Goal: Information Seeking & Learning: Learn about a topic

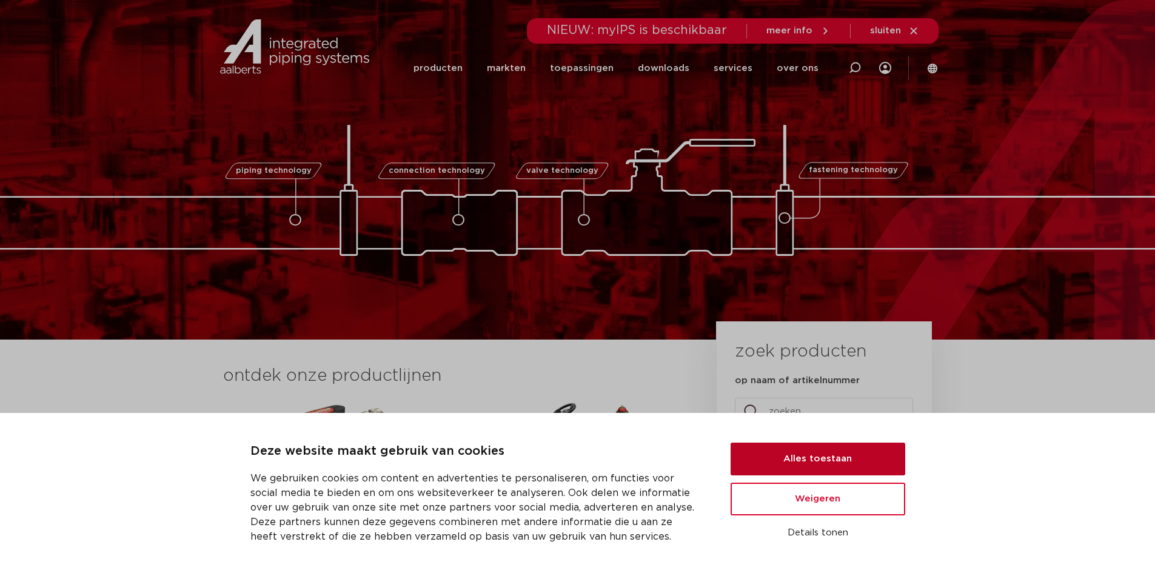
click at [835, 454] on button "Alles toestaan" at bounding box center [817, 459] width 175 height 33
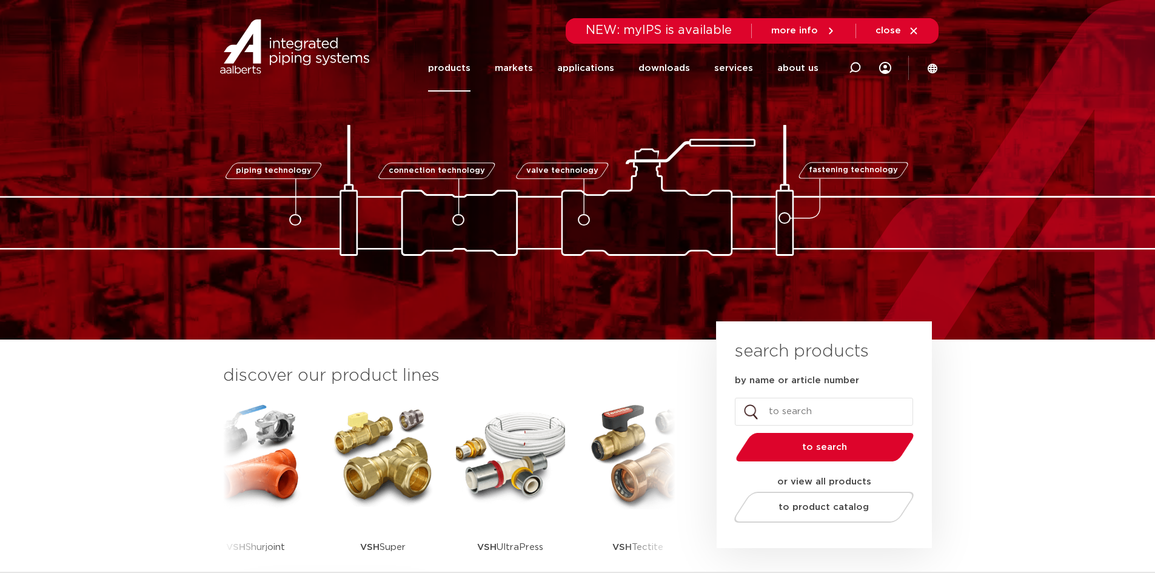
click at [453, 66] on font "products" at bounding box center [449, 68] width 42 height 9
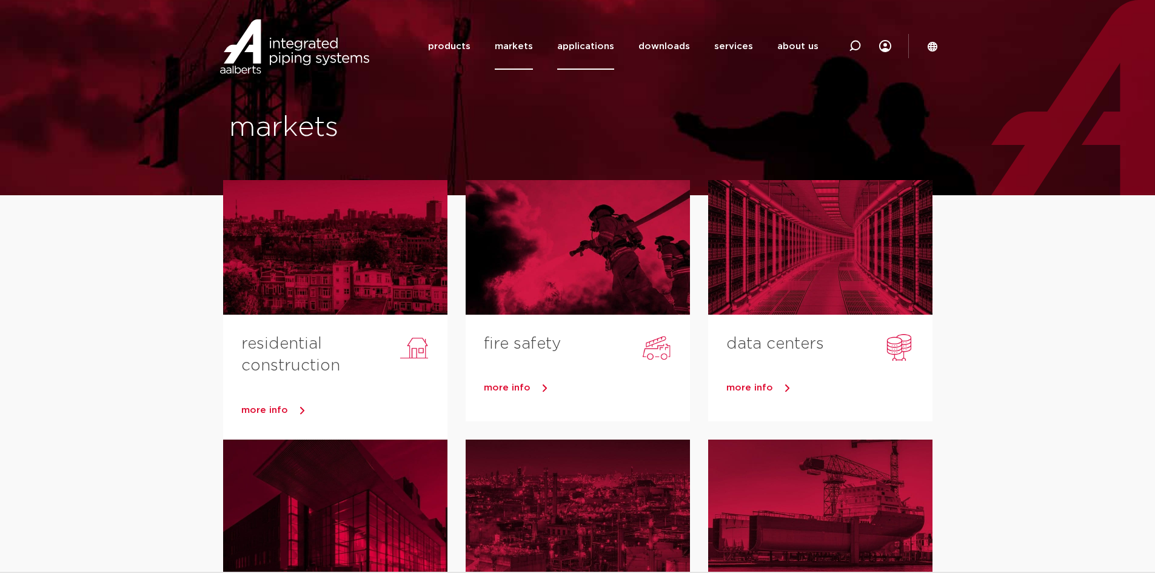
click at [590, 44] on font "applications" at bounding box center [585, 46] width 57 height 9
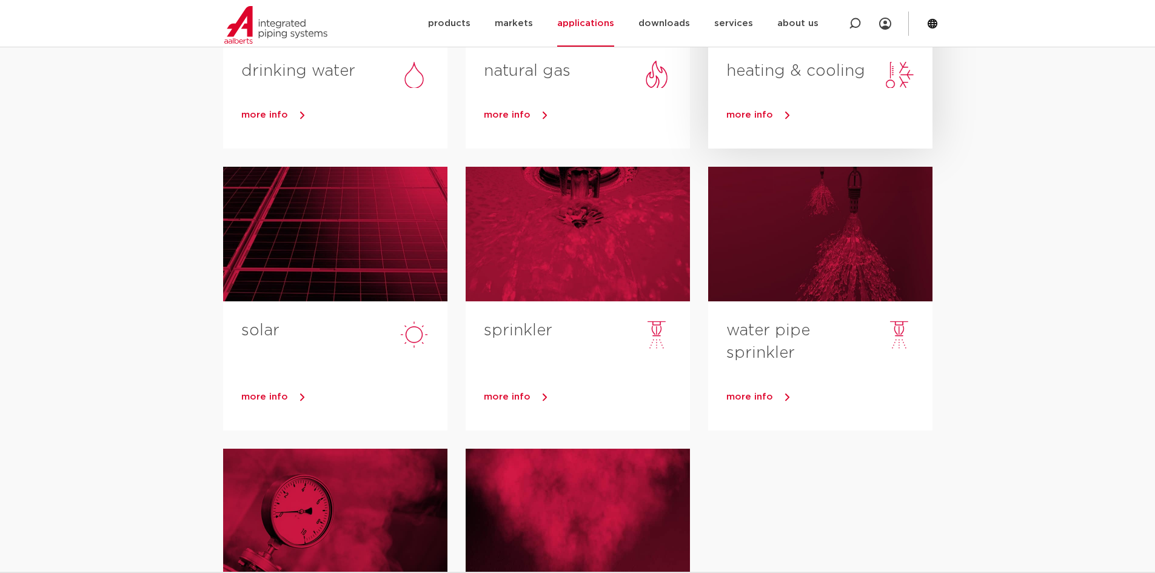
scroll to position [165, 0]
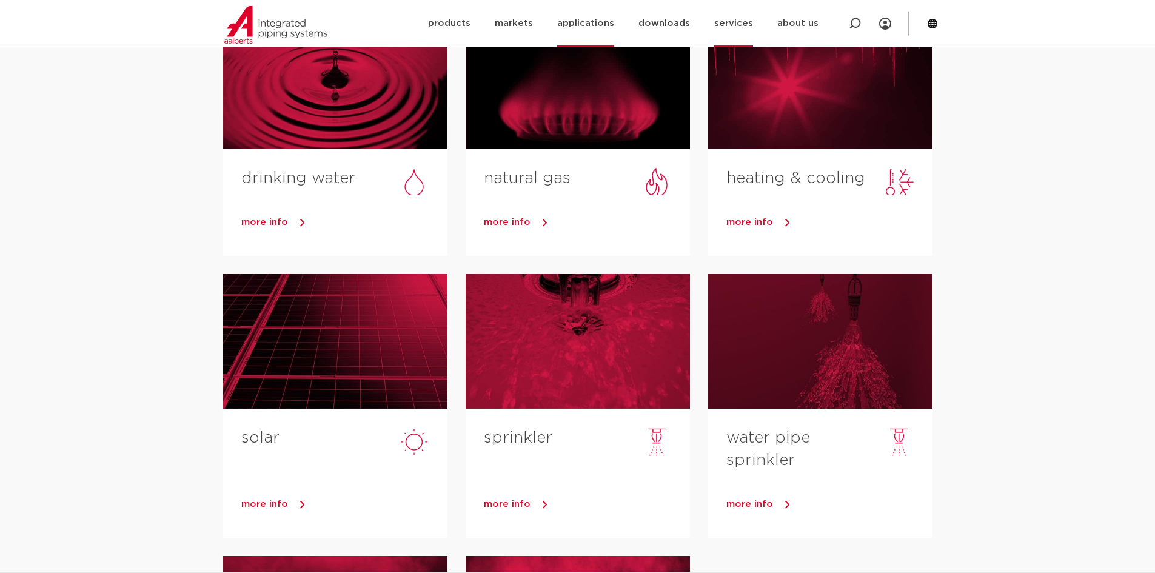
click at [743, 25] on font "services" at bounding box center [733, 23] width 39 height 9
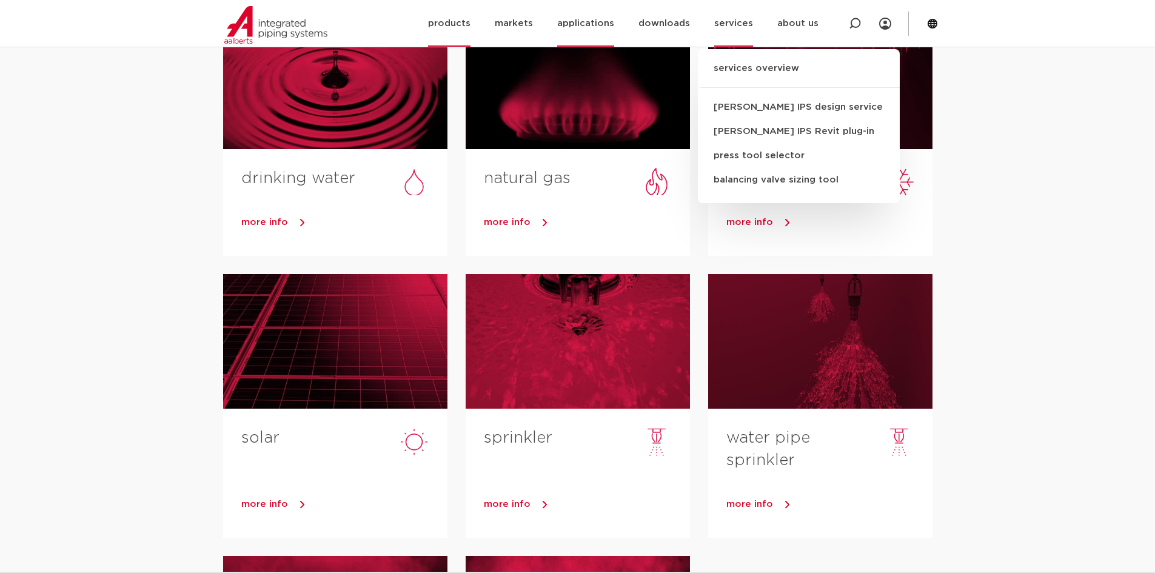
click at [470, 16] on link "products" at bounding box center [449, 23] width 42 height 47
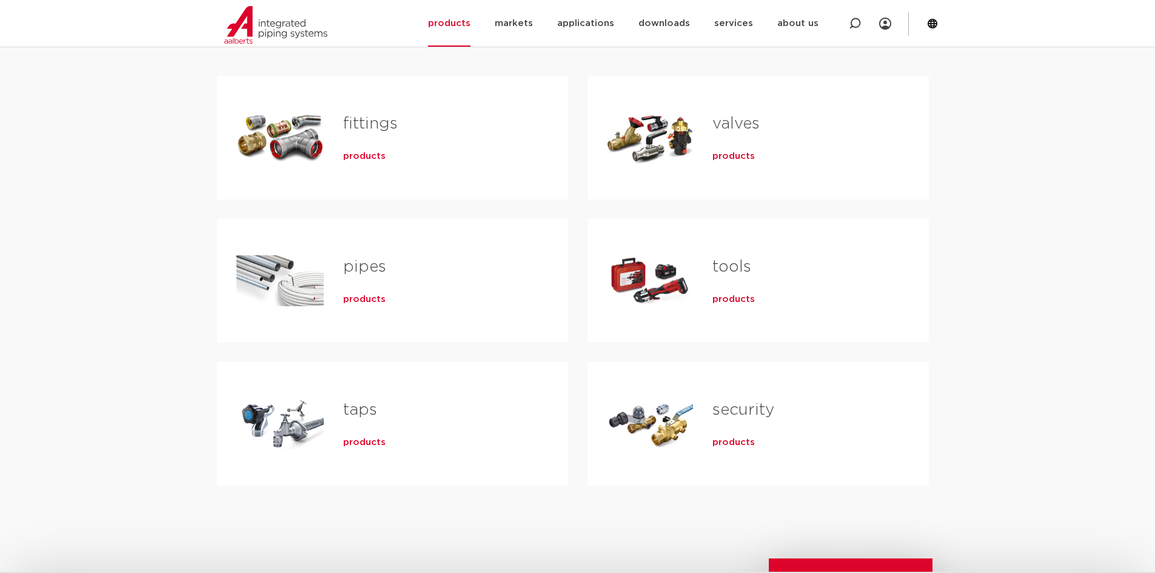
scroll to position [61, 0]
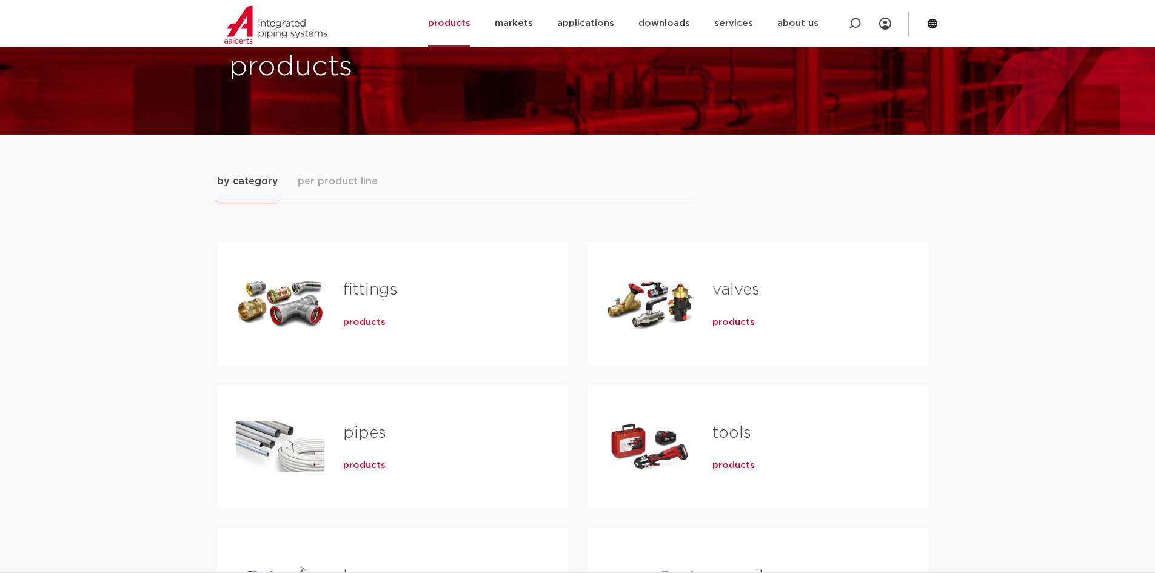
click at [332, 181] on font "per product line" at bounding box center [338, 181] width 80 height 10
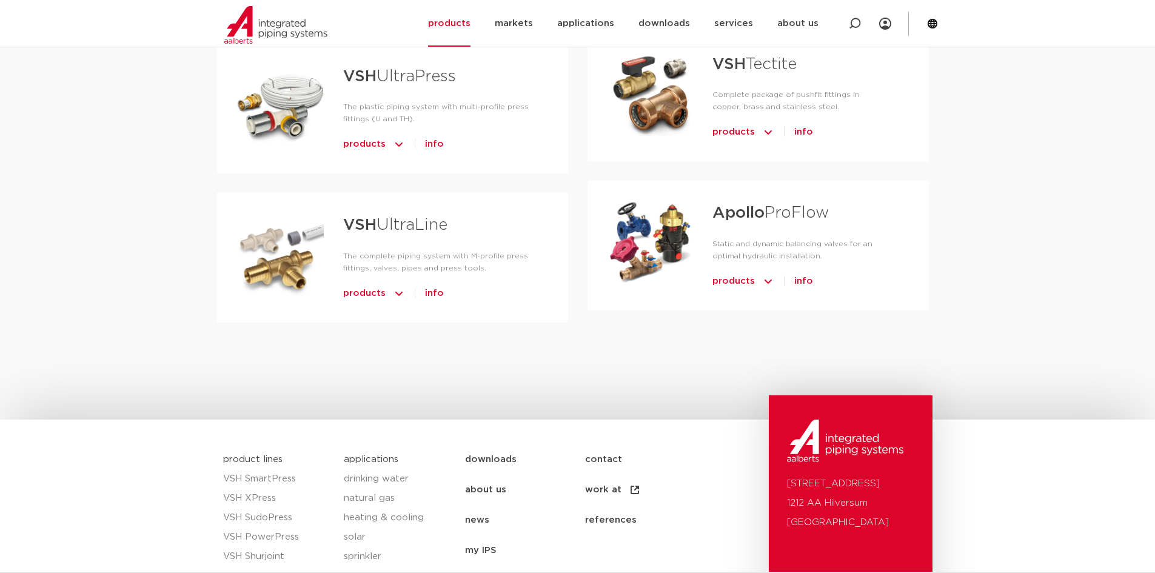
scroll to position [727, 0]
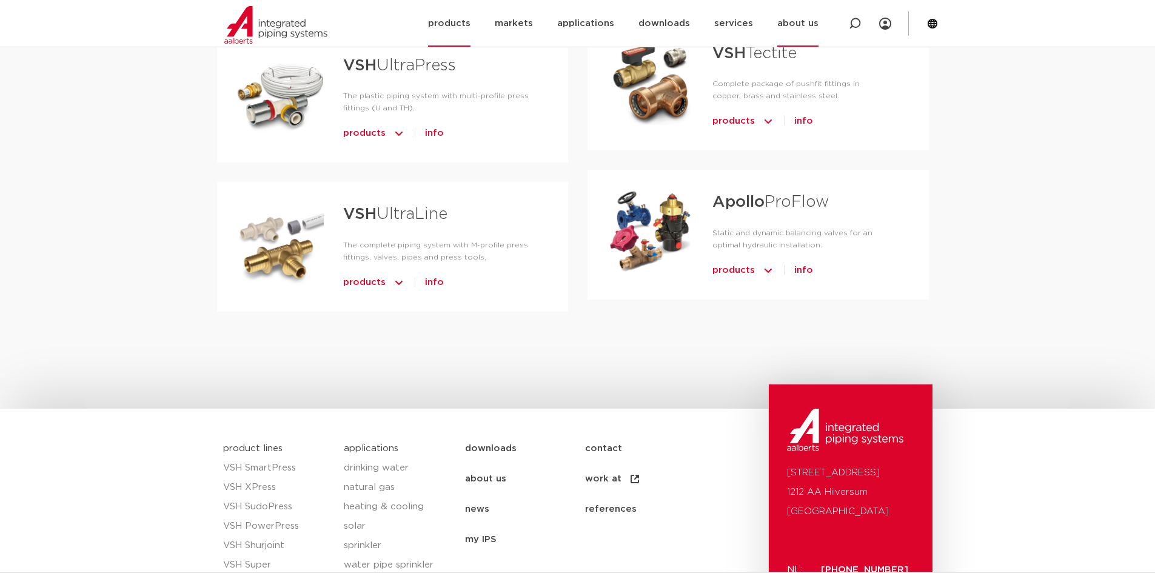
click at [804, 31] on link "about us" at bounding box center [797, 23] width 41 height 47
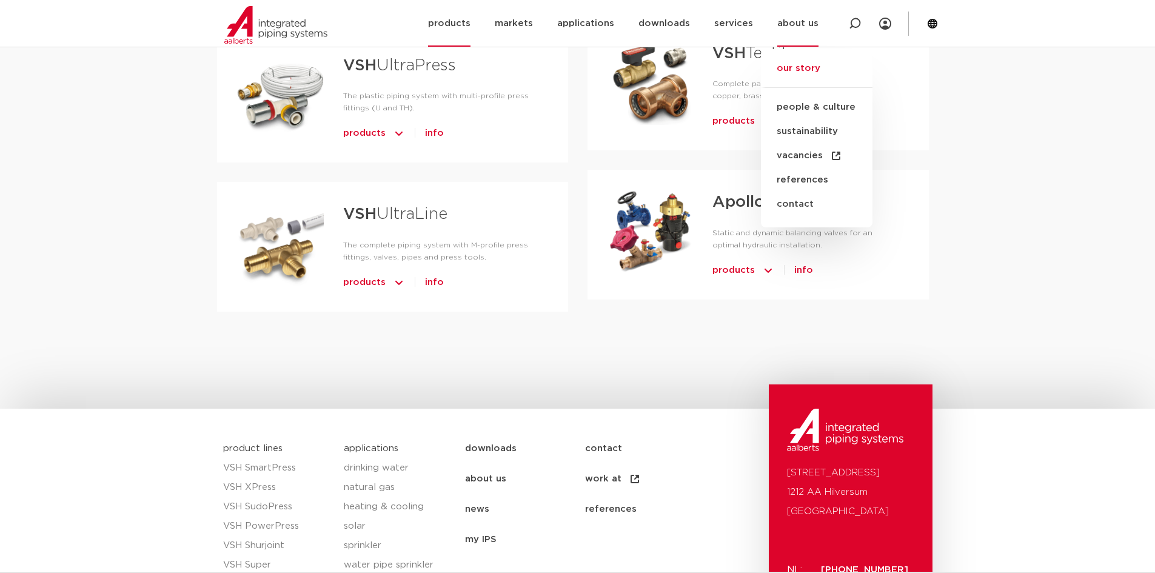
click at [816, 82] on link "our story" at bounding box center [817, 74] width 112 height 27
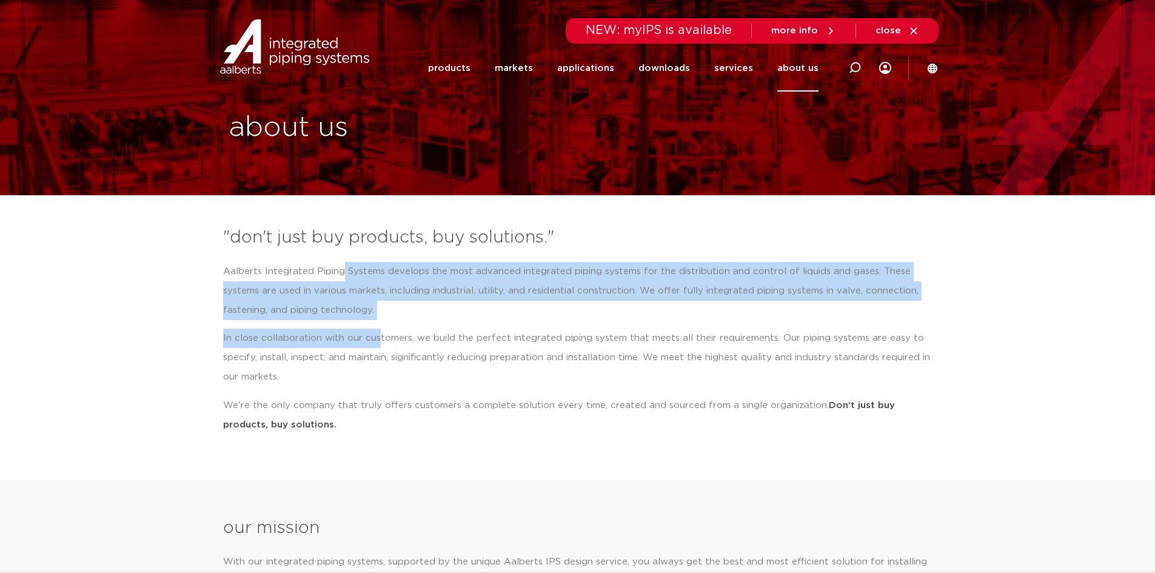
drag, startPoint x: 339, startPoint y: 266, endPoint x: 424, endPoint y: 314, distance: 97.7
click at [378, 336] on div "Aalberts Integrated Piping Systems develops the most advanced integrated piping…" at bounding box center [577, 348] width 709 height 172
click at [439, 309] on p "Aalberts Integrated Piping Systems develops the most advanced integrated piping…" at bounding box center [577, 291] width 709 height 58
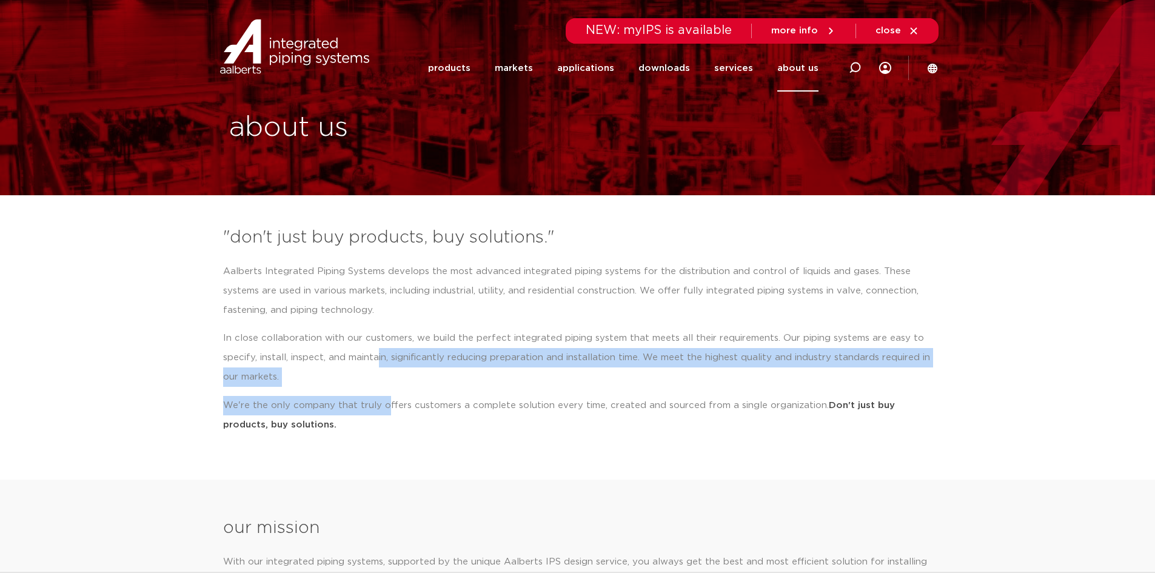
drag, startPoint x: 378, startPoint y: 363, endPoint x: 388, endPoint y: 399, distance: 37.8
click at [388, 399] on div "Aalberts Integrated Piping Systems develops the most advanced integrated piping…" at bounding box center [577, 348] width 709 height 172
click at [388, 401] on font "We're the only company that truly offers customers a complete solution every ti…" at bounding box center [526, 405] width 606 height 9
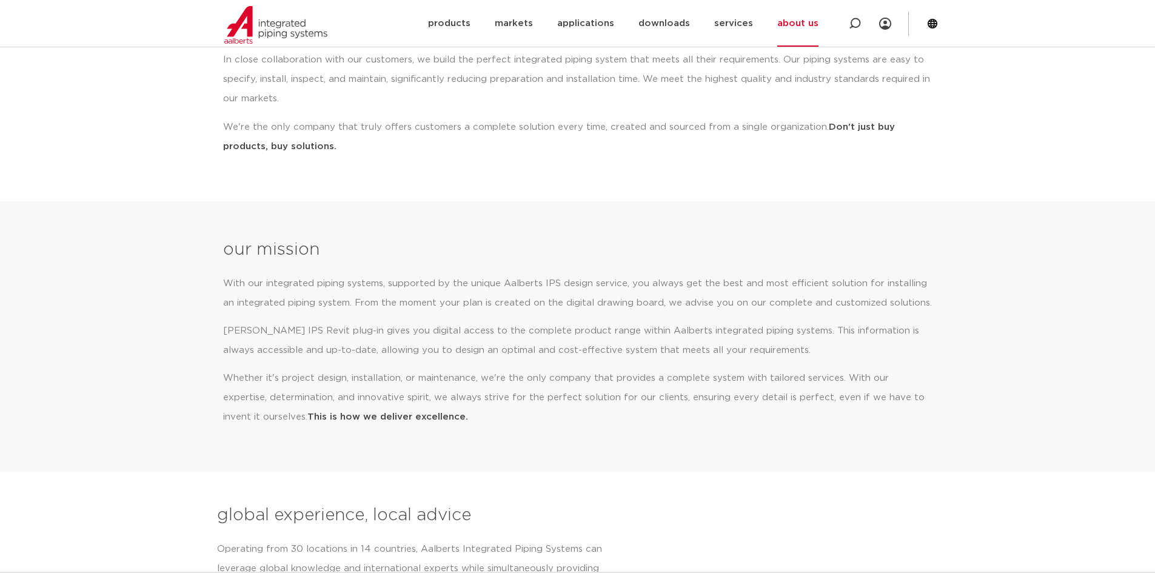
scroll to position [303, 0]
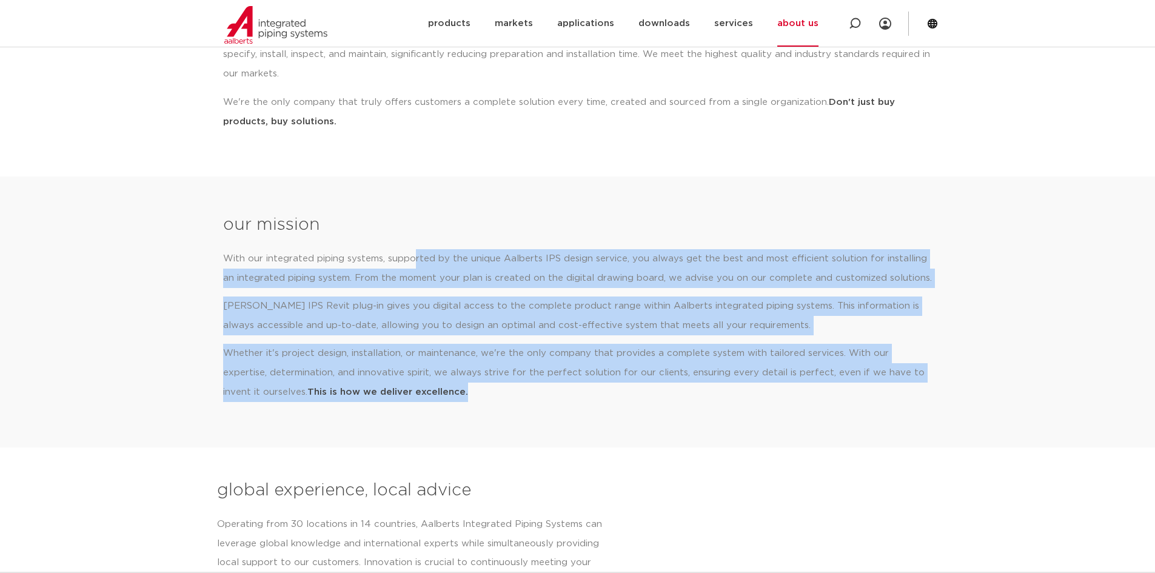
drag, startPoint x: 419, startPoint y: 272, endPoint x: 452, endPoint y: 392, distance: 125.0
click at [452, 391] on div "With our integrated piping systems, supported by the unique Aalberts IPS design…" at bounding box center [577, 325] width 709 height 153
click at [452, 393] on p "Whether it's project design, installation, or maintenance, we're the only compa…" at bounding box center [577, 373] width 709 height 58
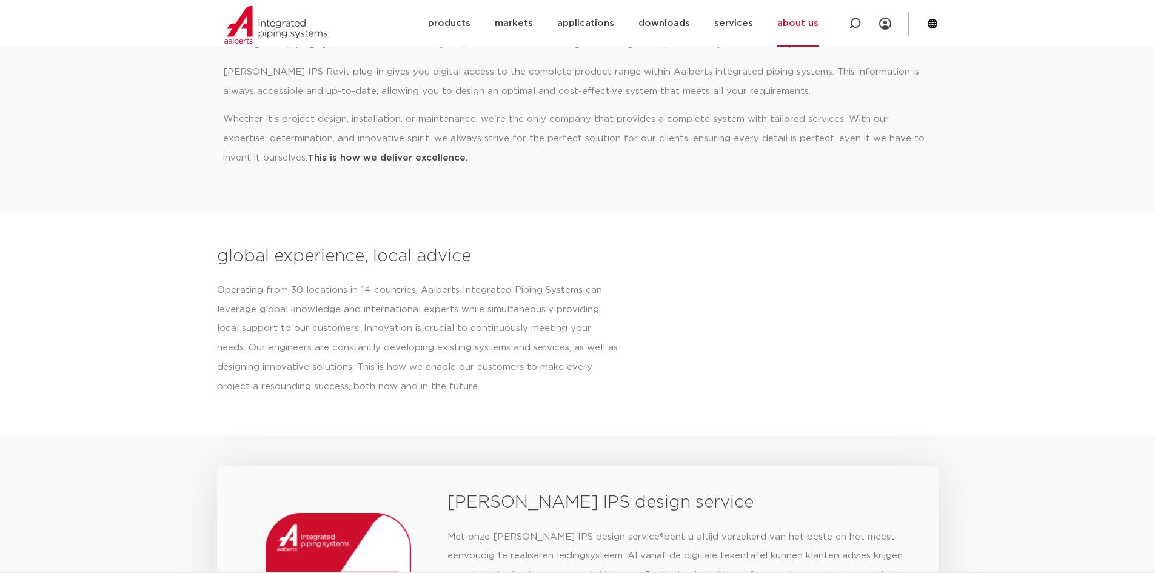
scroll to position [606, 0]
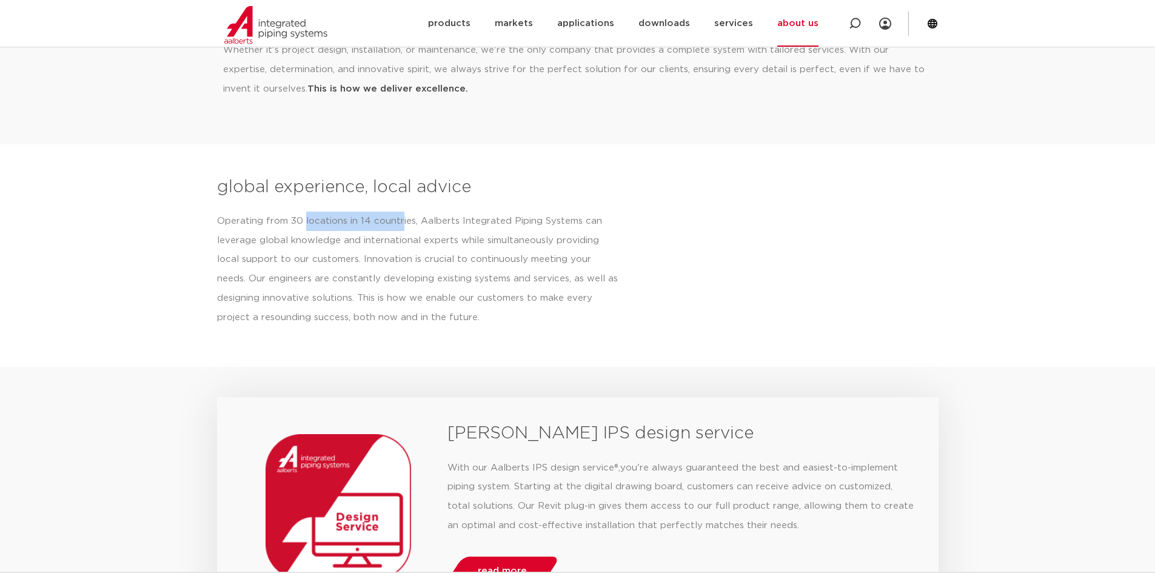
drag, startPoint x: 302, startPoint y: 213, endPoint x: 404, endPoint y: 212, distance: 101.2
click at [399, 212] on p "Operating from 30 locations in 14 countries, Aalberts Integrated Piping Systems…" at bounding box center [418, 270] width 402 height 116
click at [413, 210] on div "global experience, local advice Operating from 30 locations in 14 countries, Aa…" at bounding box center [433, 256] width 432 height 162
drag, startPoint x: 216, startPoint y: 220, endPoint x: 410, endPoint y: 221, distance: 194.0
click at [410, 221] on section "global experience, local advice Operating from 30 locations in 14 countries, Aa…" at bounding box center [577, 256] width 1155 height 162
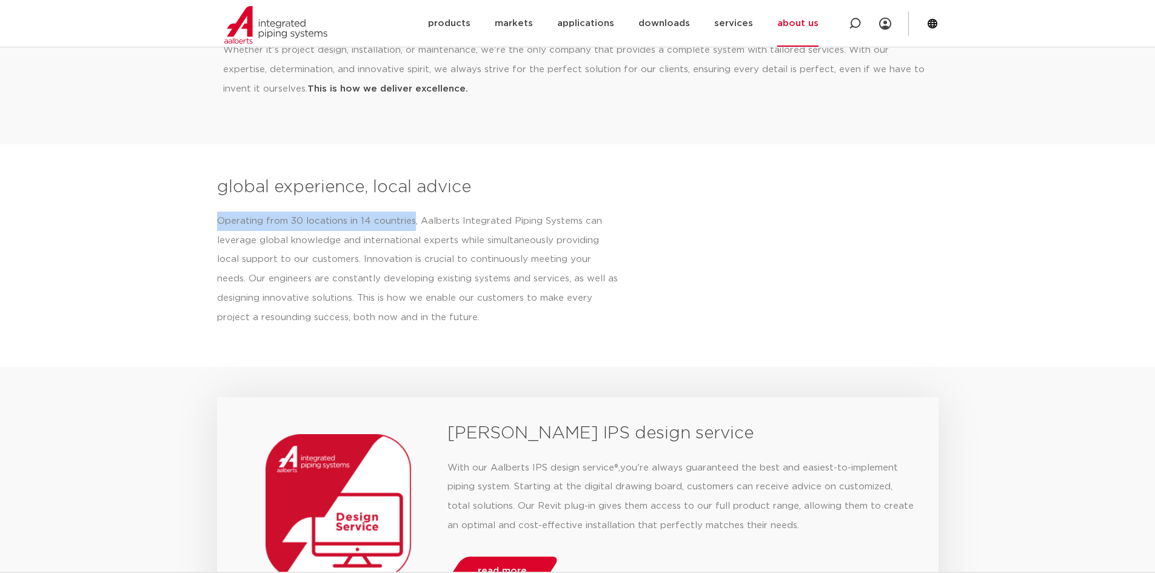
copy font "Operating from 30 locations in 14 countries"
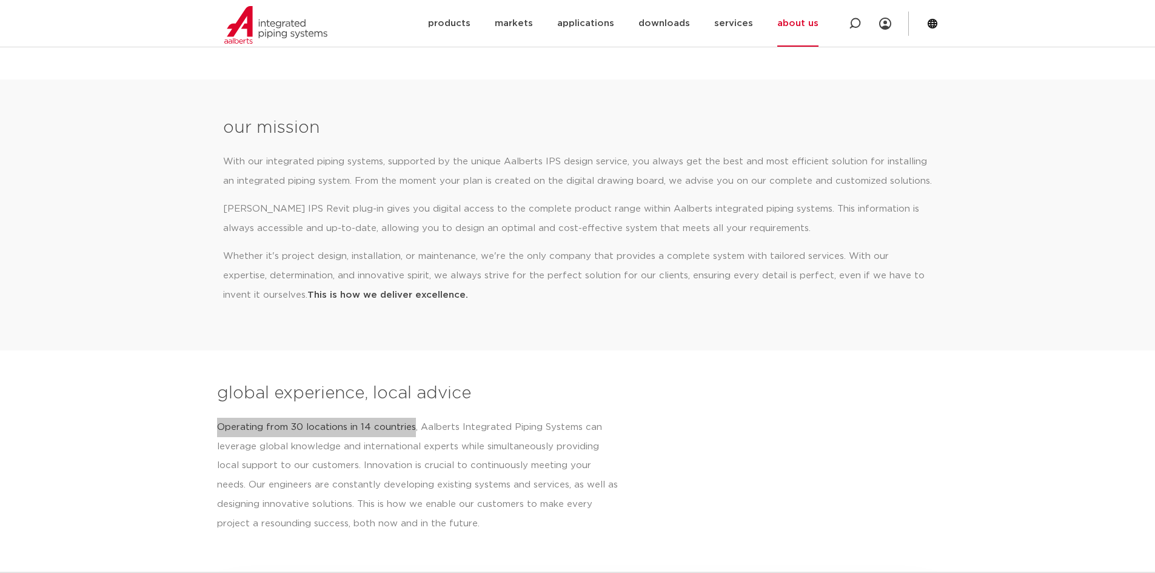
scroll to position [399, 0]
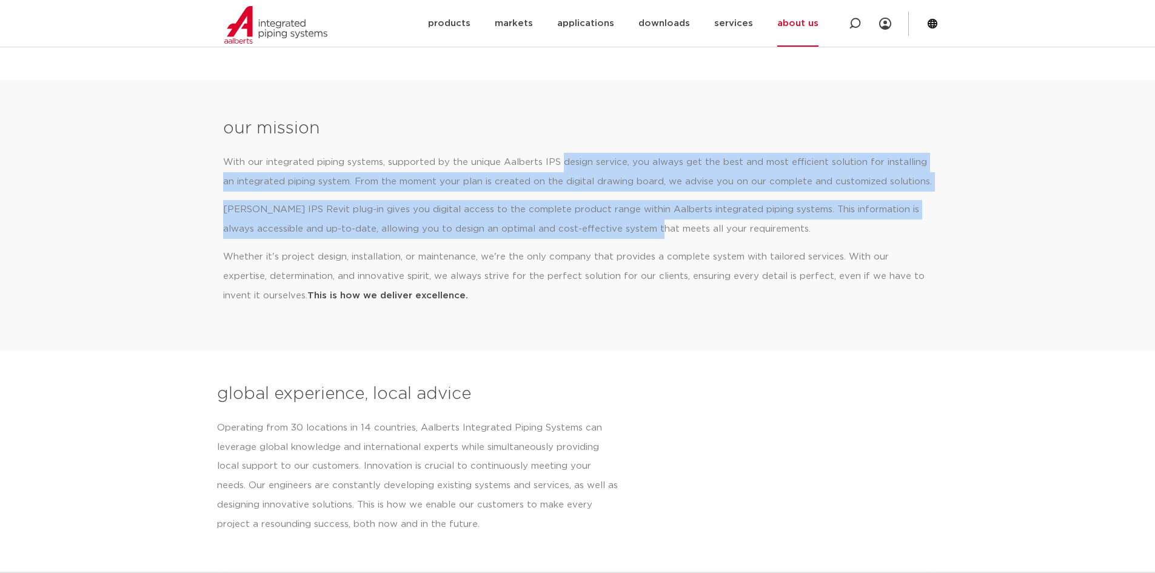
drag, startPoint x: 561, startPoint y: 158, endPoint x: 630, endPoint y: 239, distance: 106.7
click at [630, 239] on div "With our integrated piping systems, supported by the unique Aalberts IPS design…" at bounding box center [577, 229] width 709 height 153
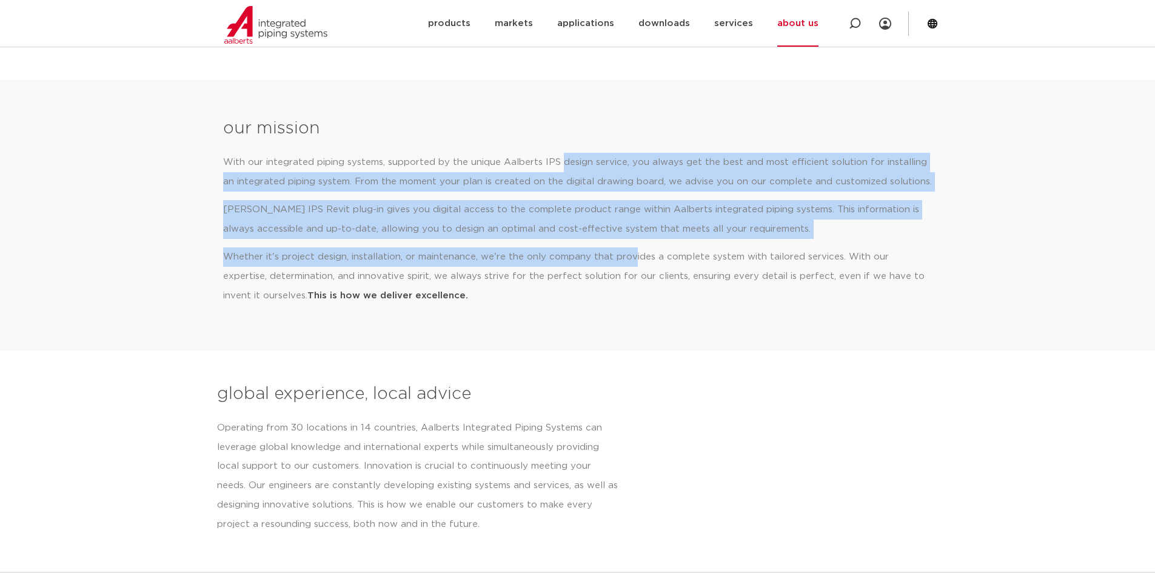
click at [630, 239] on div "With our integrated piping systems, supported by the unique Aalberts IPS design…" at bounding box center [577, 229] width 709 height 153
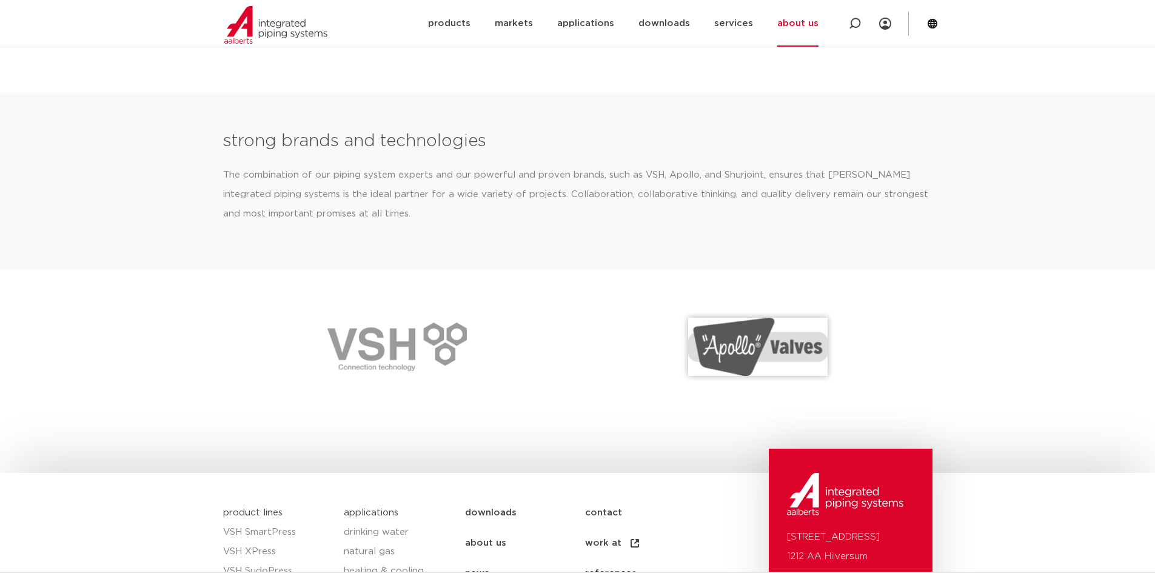
scroll to position [1489, 0]
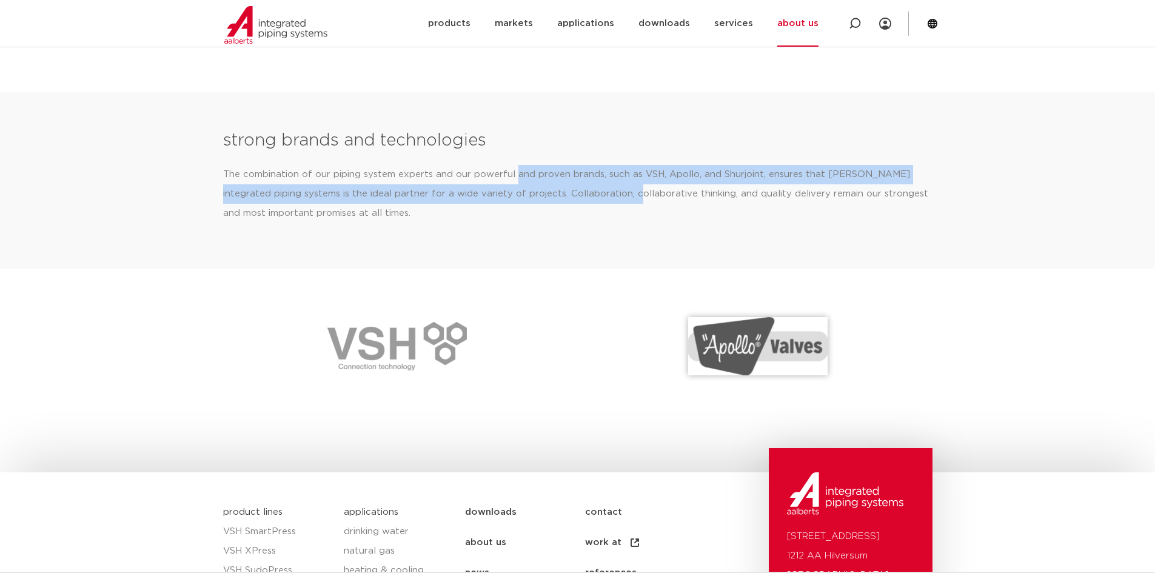
drag, startPoint x: 512, startPoint y: 178, endPoint x: 610, endPoint y: 194, distance: 99.0
click at [610, 194] on font "The combination of our piping system experts and our powerful and proven brands…" at bounding box center [575, 194] width 705 height 48
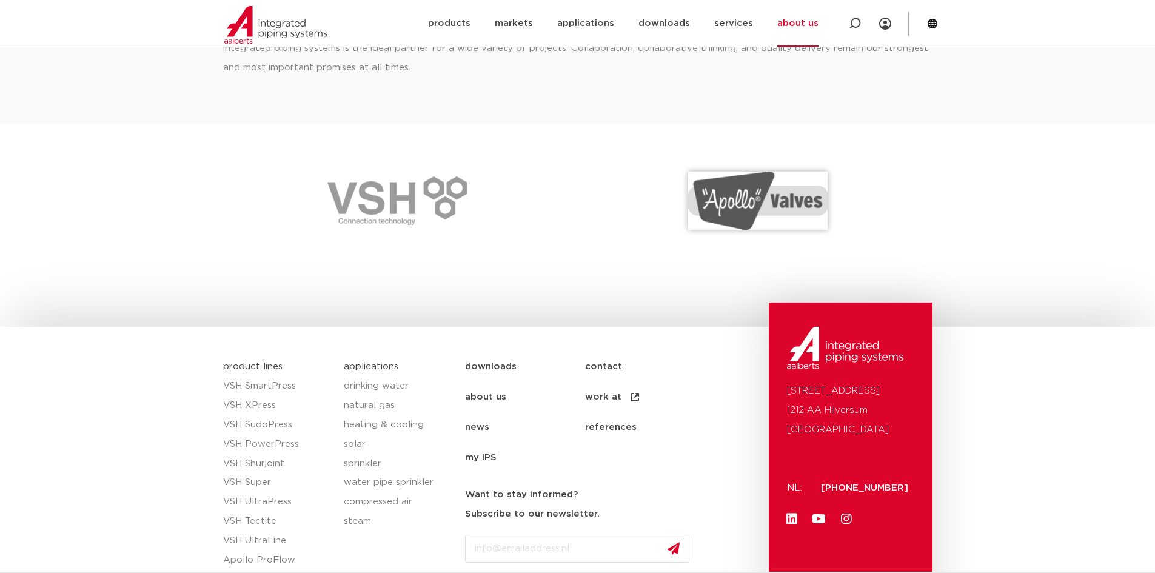
scroll to position [1648, 0]
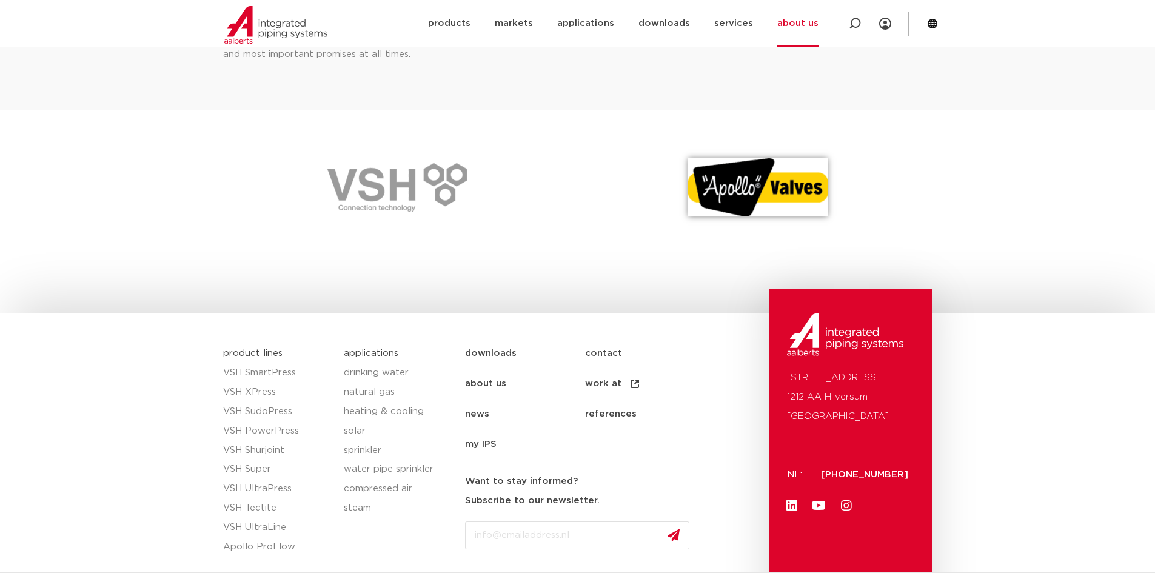
click at [789, 189] on img at bounding box center [757, 187] width 139 height 58
click at [750, 182] on img at bounding box center [757, 187] width 139 height 58
click at [467, 24] on font "products" at bounding box center [449, 23] width 42 height 9
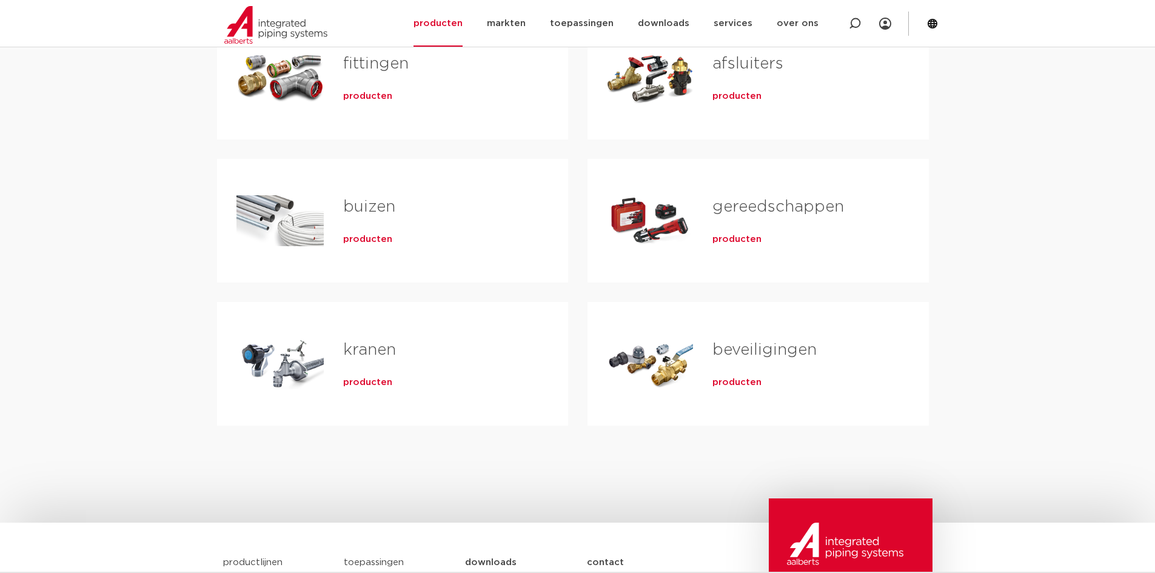
scroll to position [575, 0]
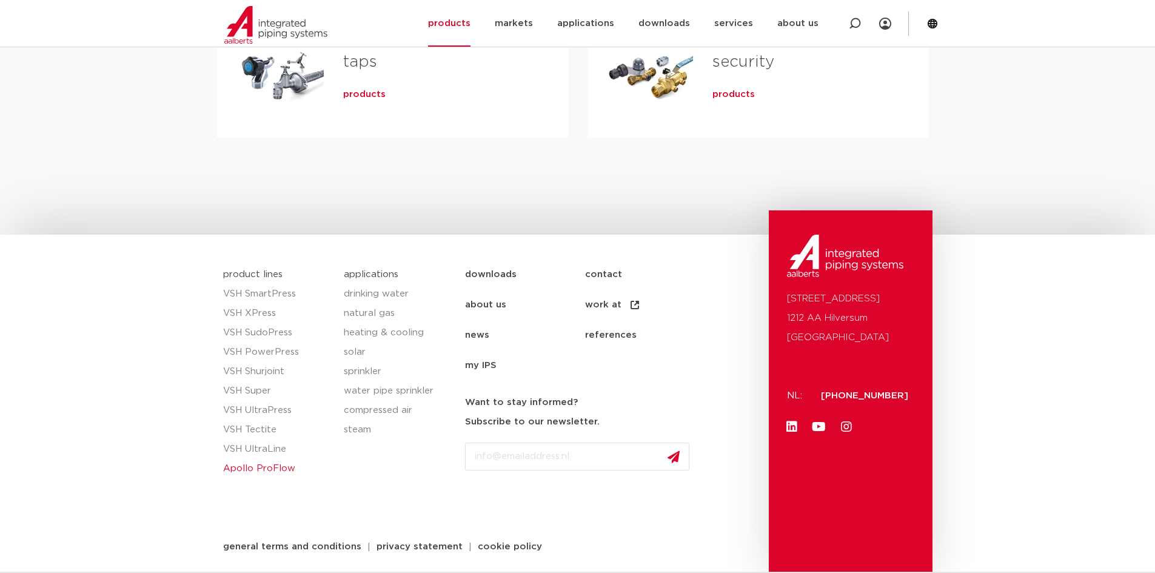
click at [261, 472] on font "Apollo ProFlow" at bounding box center [259, 468] width 72 height 9
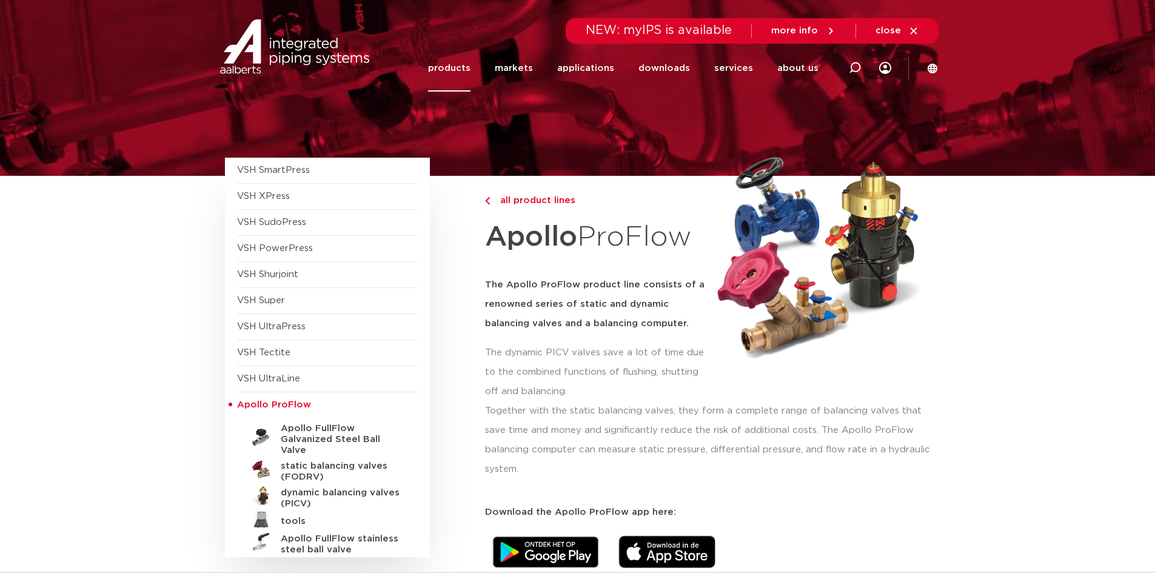
scroll to position [21, 0]
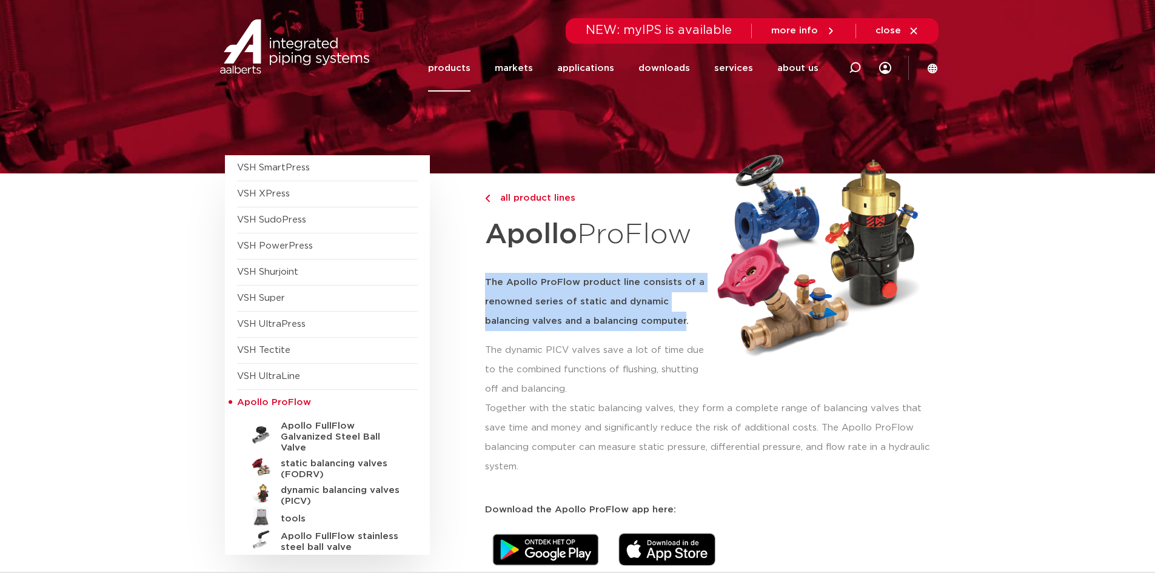
drag, startPoint x: 482, startPoint y: 281, endPoint x: 681, endPoint y: 323, distance: 203.9
copy font "The Apollo ProFlow product line consists of a renowned series of static and dyn…"
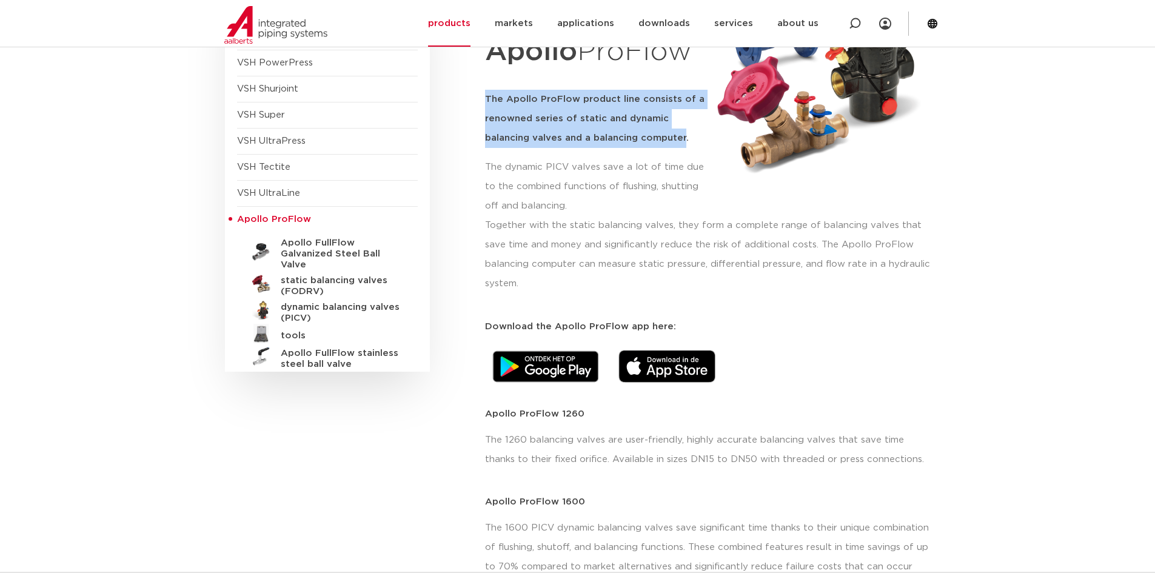
scroll to position [52, 0]
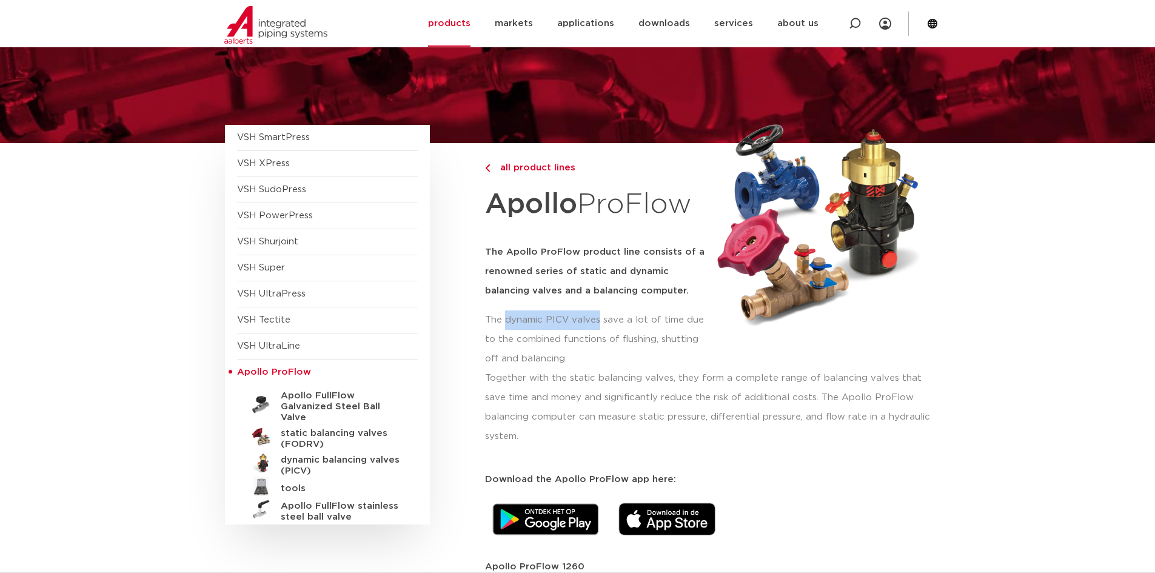
drag, startPoint x: 505, startPoint y: 317, endPoint x: 597, endPoint y: 318, distance: 92.2
click at [597, 318] on font "The dynamic PICV valves save a lot of time due to the combined functions of flu…" at bounding box center [594, 339] width 219 height 48
copy font "dynamic PICV valves"
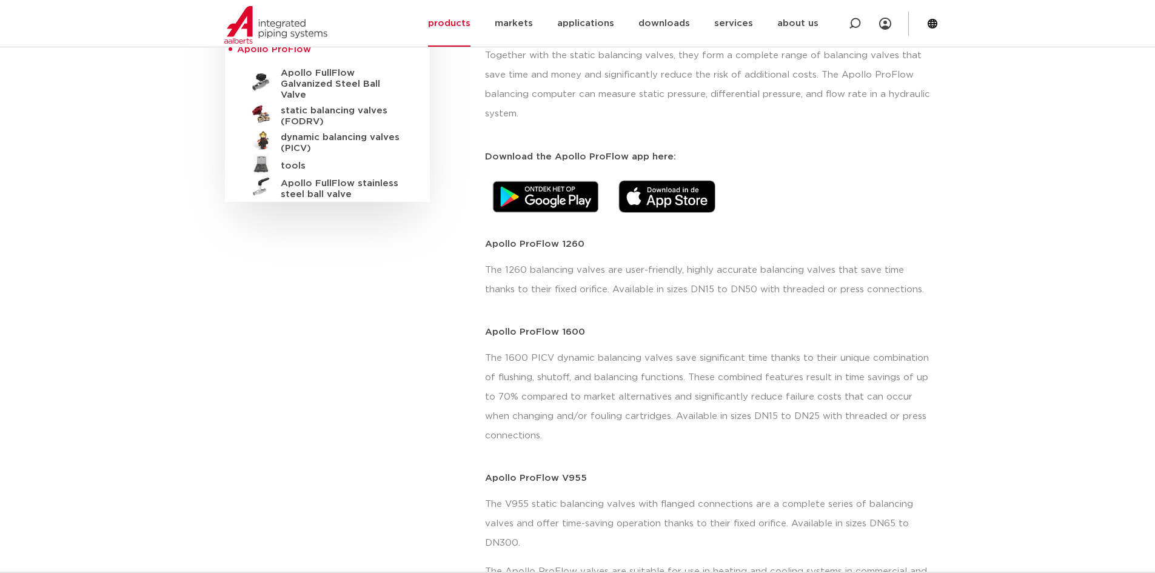
scroll to position [355, 0]
